Goal: Information Seeking & Learning: Learn about a topic

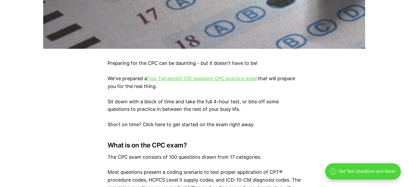
scroll to position [295, 0]
click at [194, 78] on link "free, full-length 100-question CPC practice exam" at bounding box center [202, 78] width 111 height 6
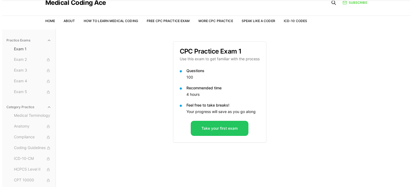
scroll to position [49, 0]
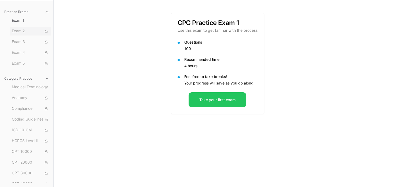
click at [16, 33] on span "Exam 2" at bounding box center [30, 31] width 37 height 6
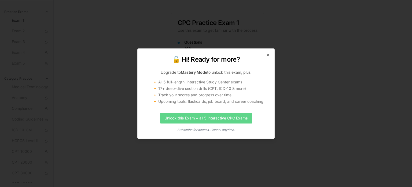
click at [208, 119] on link "Unlock this Exam + all 5 interactive CPC Exams" at bounding box center [206, 117] width 92 height 11
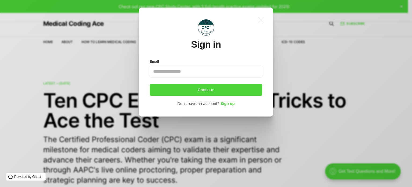
click at [164, 75] on input "Email" at bounding box center [206, 71] width 113 height 12
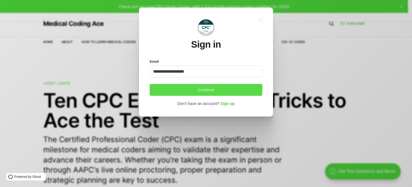
type input "**********"
click at [207, 90] on button "Continue" at bounding box center [206, 90] width 113 height 12
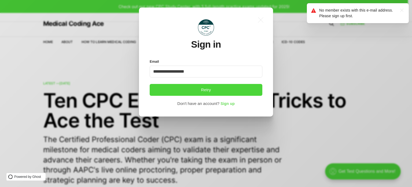
click at [228, 105] on span "Sign up" at bounding box center [228, 103] width 14 height 4
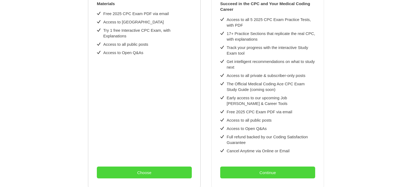
scroll to position [196, 0]
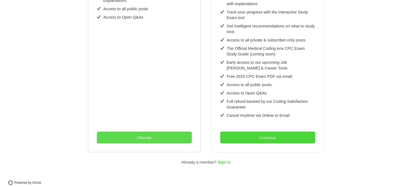
click at [145, 132] on button "Choose" at bounding box center [144, 137] width 95 height 12
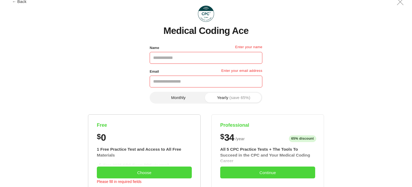
scroll to position [0, 0]
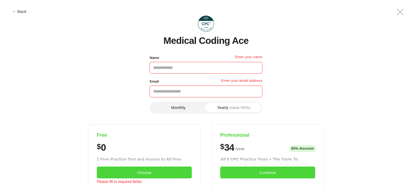
click at [172, 69] on input "Name" at bounding box center [206, 68] width 113 height 12
click at [187, 68] on input "**********" at bounding box center [206, 68] width 113 height 12
type input "*****"
click at [170, 91] on input "Email" at bounding box center [206, 91] width 113 height 12
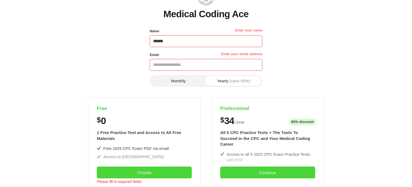
scroll to position [27, 0]
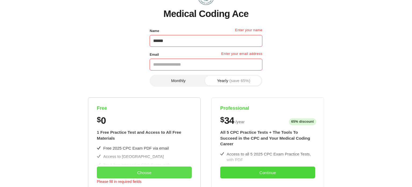
click at [137, 174] on button "Choose" at bounding box center [144, 172] width 95 height 12
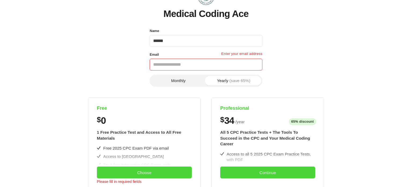
click at [158, 65] on input "Email" at bounding box center [206, 65] width 113 height 12
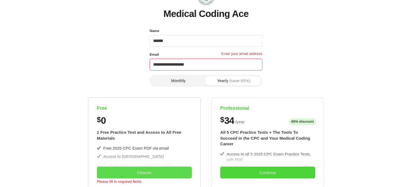
type input "**********"
click at [140, 175] on button "Choose" at bounding box center [144, 172] width 95 height 12
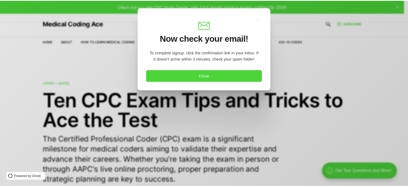
scroll to position [0, 0]
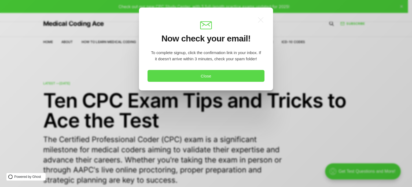
click at [208, 78] on button "Close" at bounding box center [206, 76] width 117 height 12
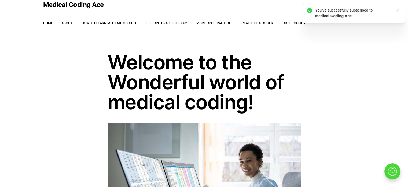
scroll to position [27, 0]
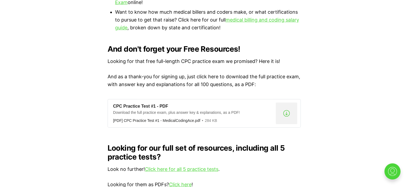
scroll to position [429, 0]
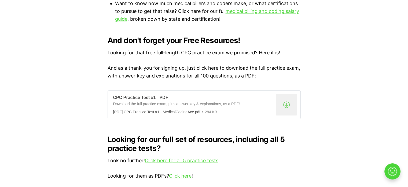
click at [287, 97] on div ".a{fill:none;stroke:currentColor;stroke-linecap:round;stroke-linejoin:round;str…" at bounding box center [286, 104] width 21 height 21
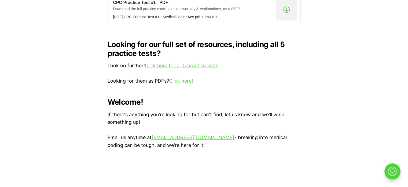
scroll to position [510, 0]
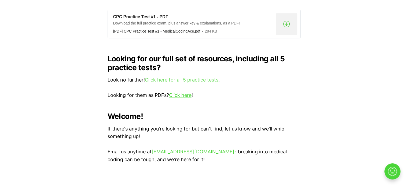
click at [189, 77] on link "Click here for all 5 practice tests" at bounding box center [182, 80] width 74 height 6
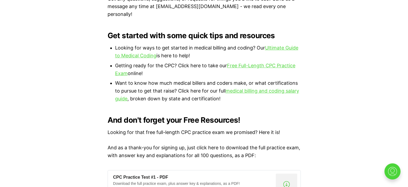
scroll to position [349, 0]
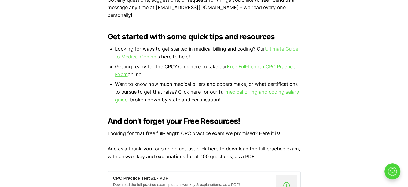
click at [278, 46] on link "Ultimate Guide to Medical Coding" at bounding box center [206, 52] width 183 height 13
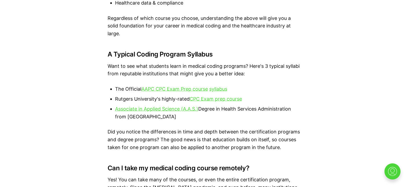
scroll to position [1074, 0]
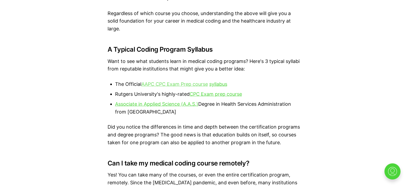
click at [187, 85] on link "AAPC CPC Exam Prep course" at bounding box center [174, 84] width 67 height 6
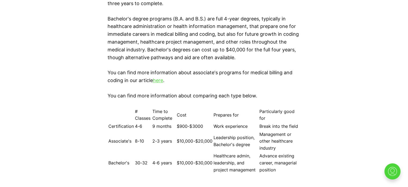
scroll to position [791, 0]
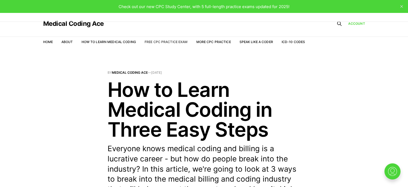
click at [165, 43] on link "Free CPC Practice Exam" at bounding box center [166, 42] width 43 height 4
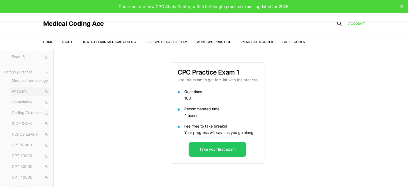
scroll to position [27, 0]
click at [31, 109] on span "Medical Terminology" at bounding box center [30, 110] width 37 height 6
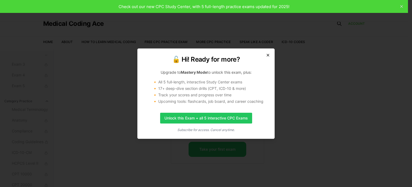
click at [268, 56] on icon "button" at bounding box center [268, 55] width 2 height 2
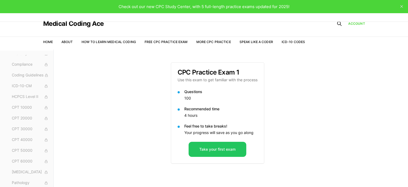
scroll to position [49, 0]
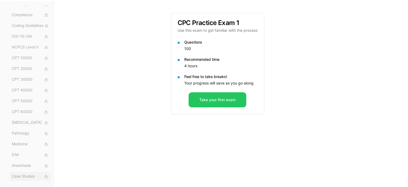
click at [23, 177] on span "Case Studies" at bounding box center [30, 176] width 37 height 6
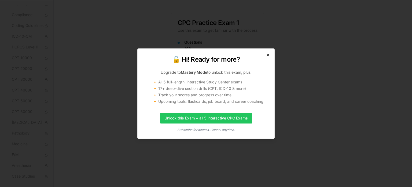
click at [268, 55] on icon "button" at bounding box center [268, 55] width 2 height 2
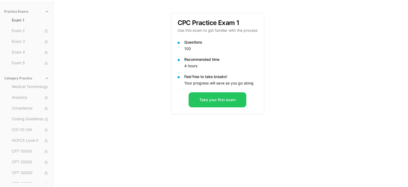
scroll to position [0, 0]
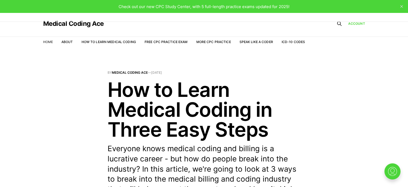
click at [49, 43] on link "Home" at bounding box center [48, 42] width 10 height 4
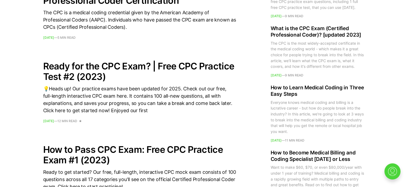
scroll to position [725, 0]
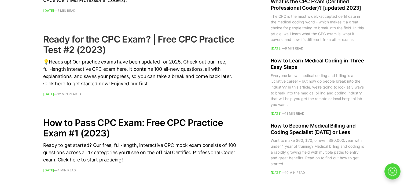
click at [104, 38] on h2 "Ready for the CPC Exam? | Free CPC Practice Test #2 (2023)" at bounding box center [139, 44] width 193 height 21
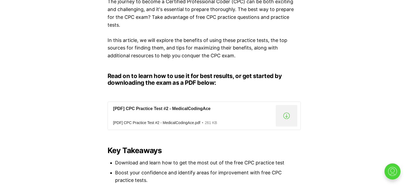
scroll to position [456, 0]
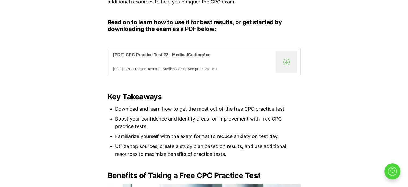
click at [287, 62] on div ".a{fill:none;stroke:currentColor;stroke-linecap:round;stroke-linejoin:round;str…" at bounding box center [286, 61] width 21 height 21
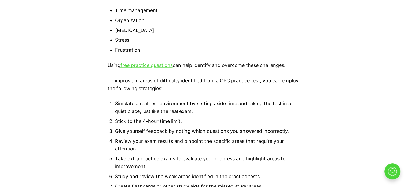
scroll to position [1262, 0]
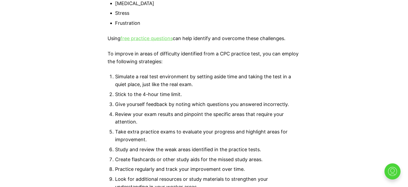
click at [147, 39] on link "free practice questions" at bounding box center [147, 38] width 52 height 6
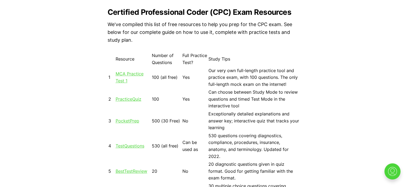
scroll to position [483, 0]
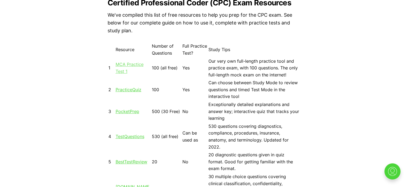
click at [125, 64] on link "MCA Practice Test 1" at bounding box center [130, 67] width 28 height 12
click at [122, 91] on link "PracticeQuiz" at bounding box center [129, 89] width 26 height 5
click at [125, 133] on link "TestQuestions" at bounding box center [130, 135] width 29 height 5
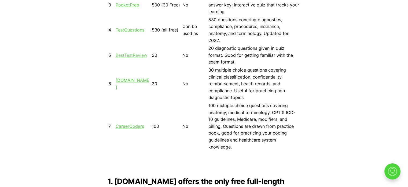
scroll to position [591, 0]
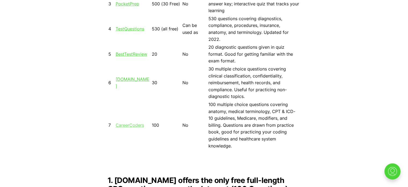
click at [126, 122] on link "CareerCoders" at bounding box center [130, 124] width 28 height 5
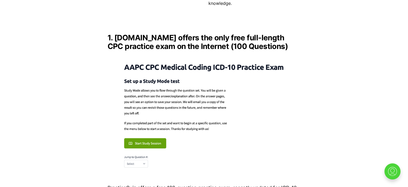
scroll to position [752, 0]
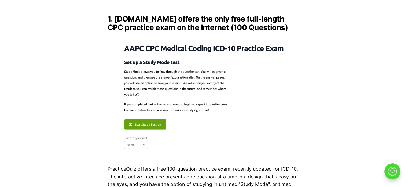
click at [143, 124] on img at bounding box center [204, 95] width 193 height 118
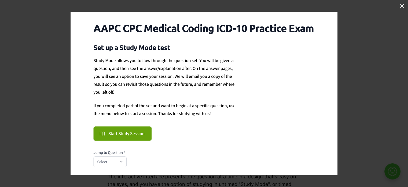
click at [403, 6] on button at bounding box center [402, 6] width 12 height 12
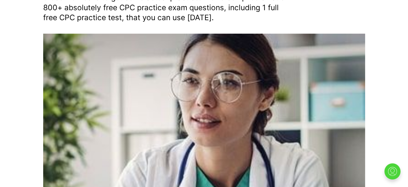
scroll to position [0, 0]
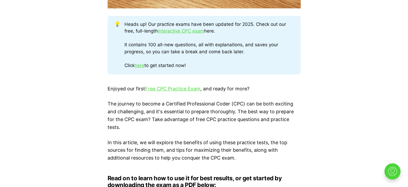
scroll to position [281, 0]
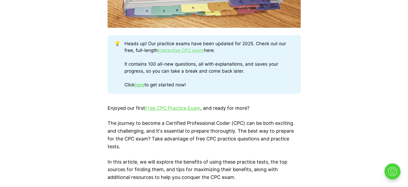
click at [177, 50] on link "interactive CPC exam" at bounding box center [181, 50] width 46 height 5
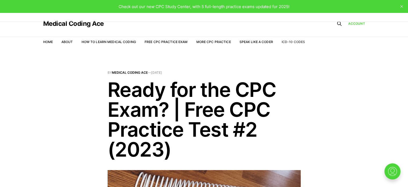
click at [296, 42] on link "ICD-10 Codes" at bounding box center [293, 42] width 23 height 4
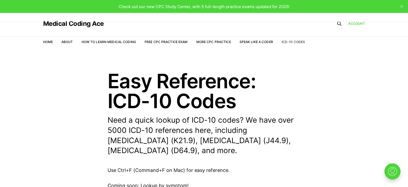
click at [291, 42] on link "ICD-10 Codes" at bounding box center [293, 42] width 23 height 4
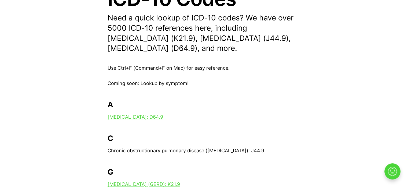
scroll to position [107, 0]
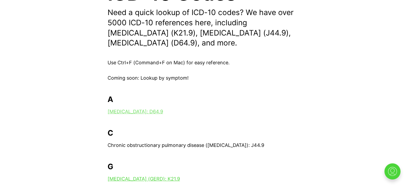
click at [119, 112] on link "Anemia: D64.9" at bounding box center [136, 111] width 56 height 6
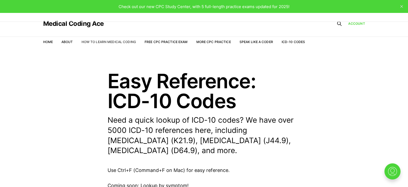
click at [121, 42] on link "How to Learn Medical Coding" at bounding box center [109, 42] width 54 height 4
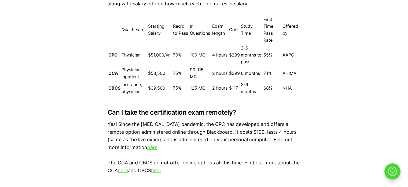
scroll to position [1718, 0]
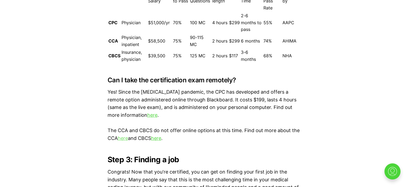
click at [122, 138] on link "here" at bounding box center [123, 138] width 10 height 6
